Goal: Information Seeking & Learning: Learn about a topic

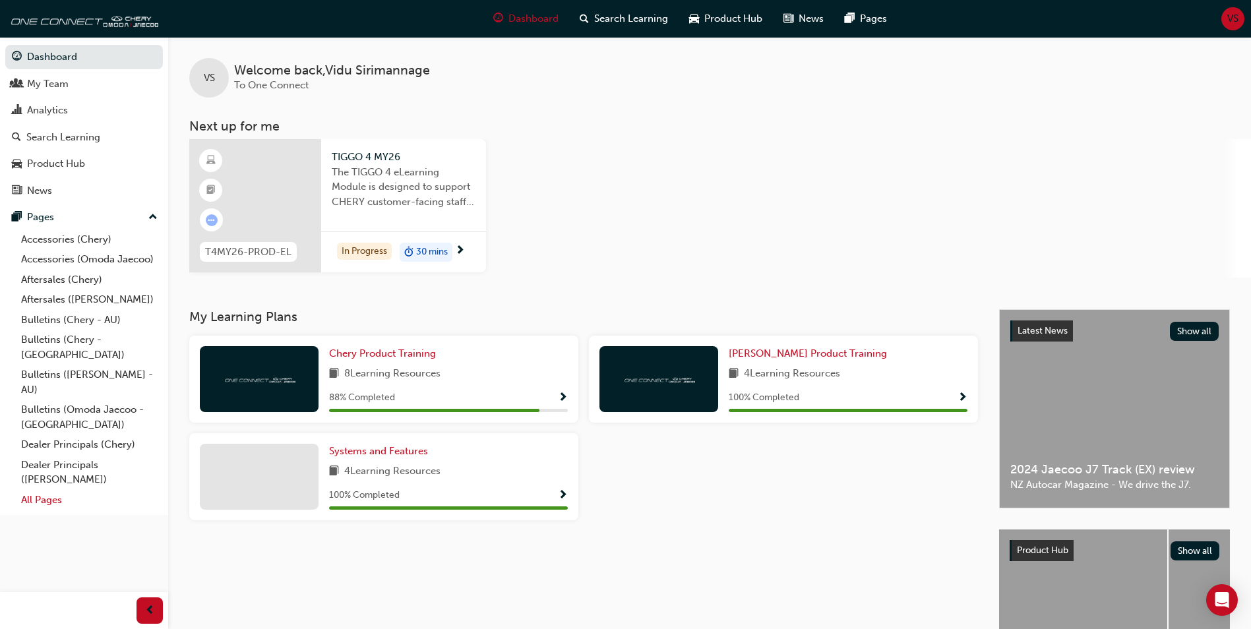
click at [42, 492] on link "All Pages" at bounding box center [89, 500] width 147 height 20
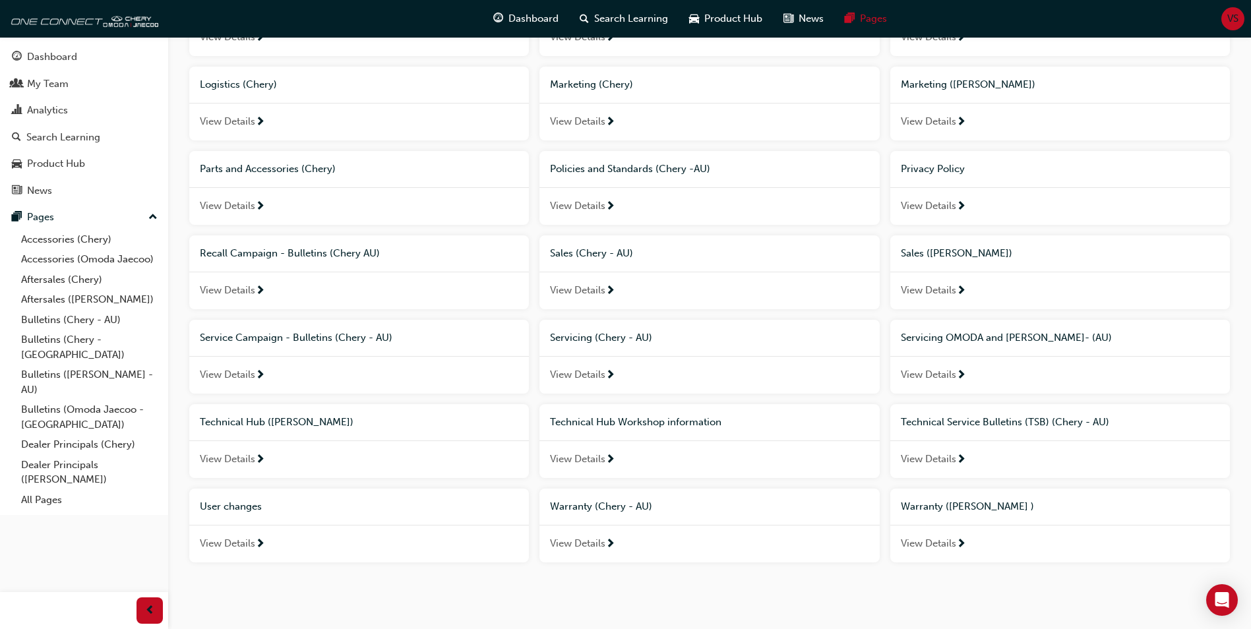
scroll to position [700, 0]
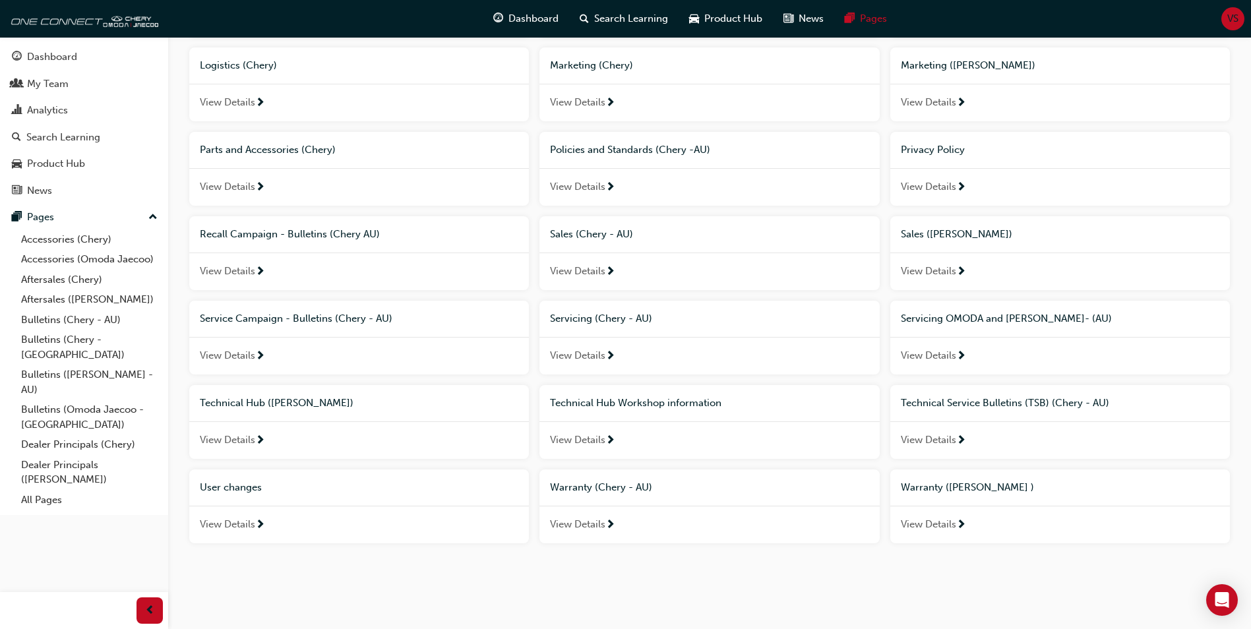
click at [664, 404] on span "Technical Hub Workshop information" at bounding box center [635, 403] width 171 height 12
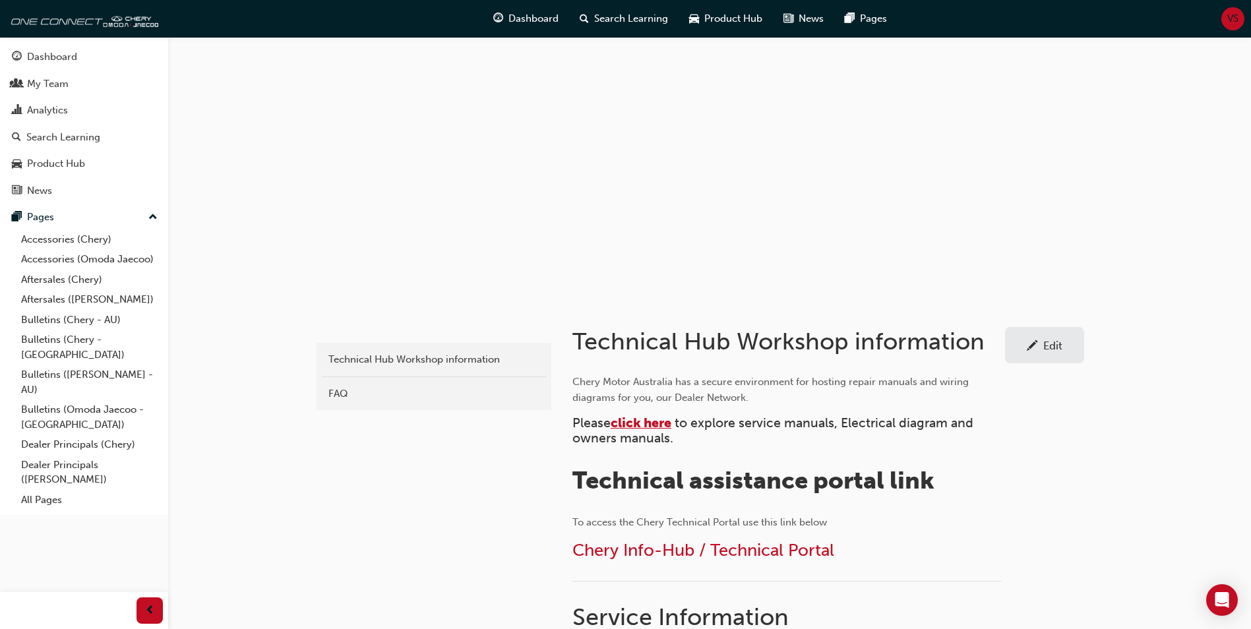
click at [644, 421] on span "click here" at bounding box center [640, 422] width 61 height 15
